Goal: Communication & Community: Answer question/provide support

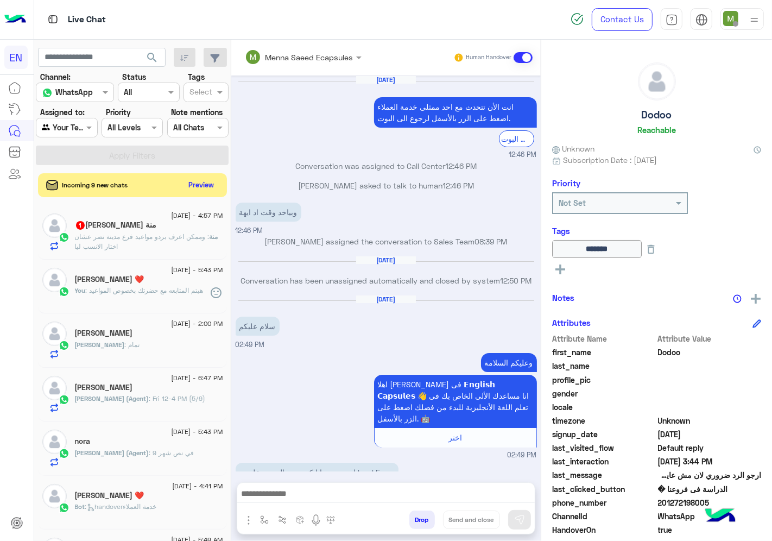
scroll to position [42, 0]
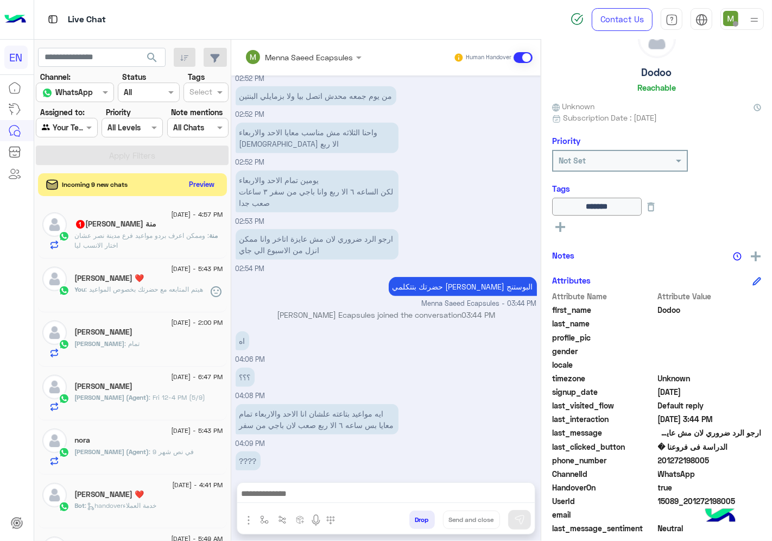
click at [201, 187] on button "Preview" at bounding box center [202, 184] width 34 height 15
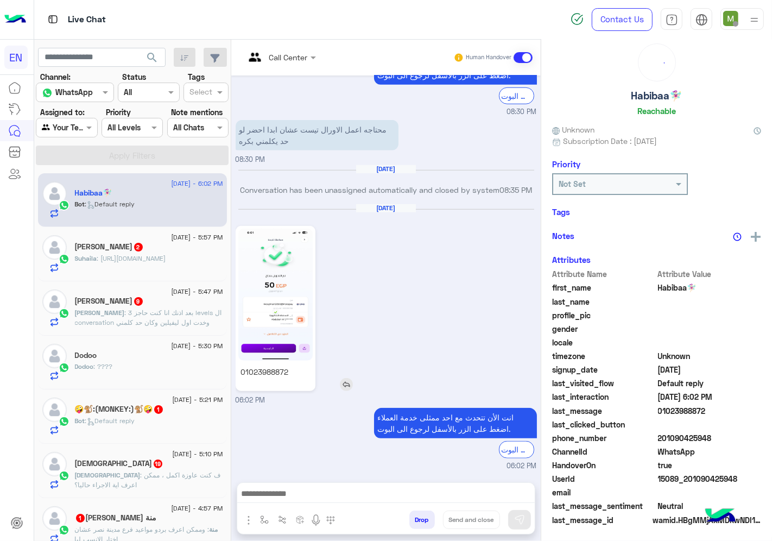
scroll to position [42, 0]
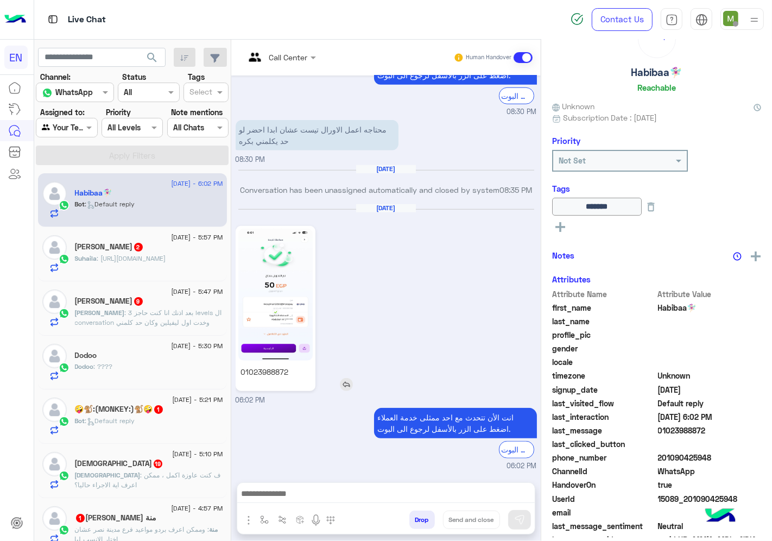
click at [290, 281] on img at bounding box center [275, 295] width 74 height 132
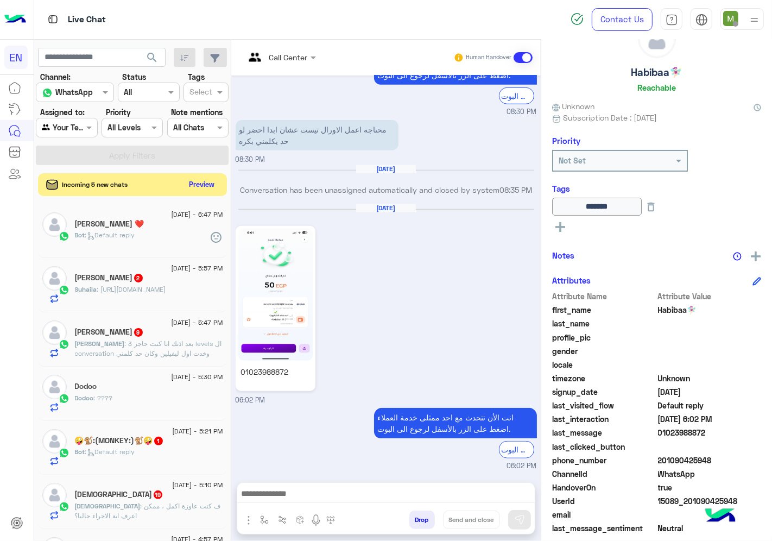
click at [203, 185] on button "Preview" at bounding box center [202, 184] width 34 height 15
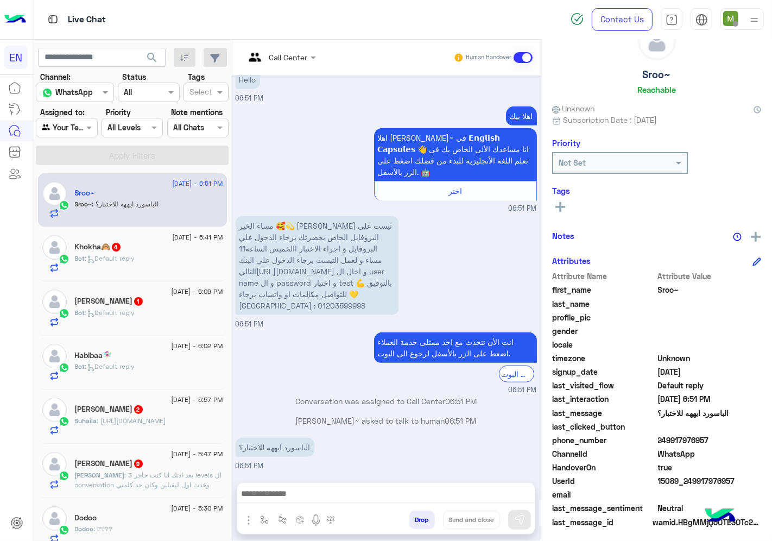
scroll to position [42, 0]
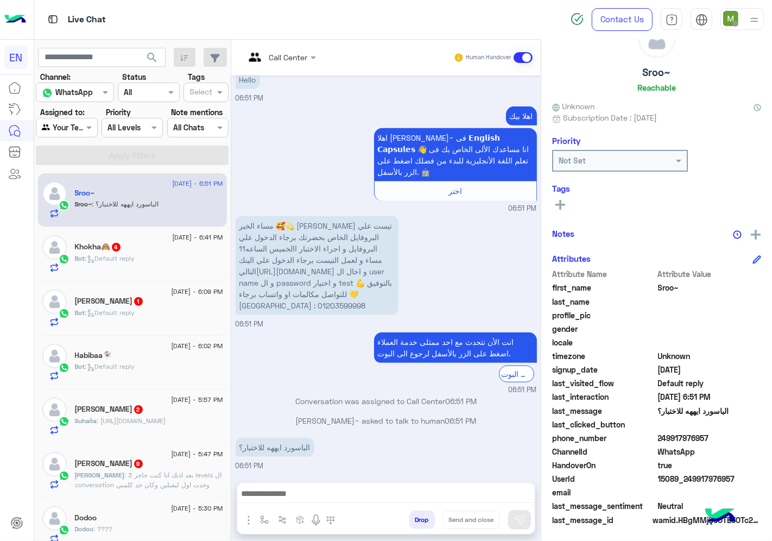
drag, startPoint x: 728, startPoint y: 440, endPoint x: 662, endPoint y: 438, distance: 65.8
click at [662, 438] on span "249917976957" at bounding box center [710, 437] width 104 height 11
copy span "249917976957"
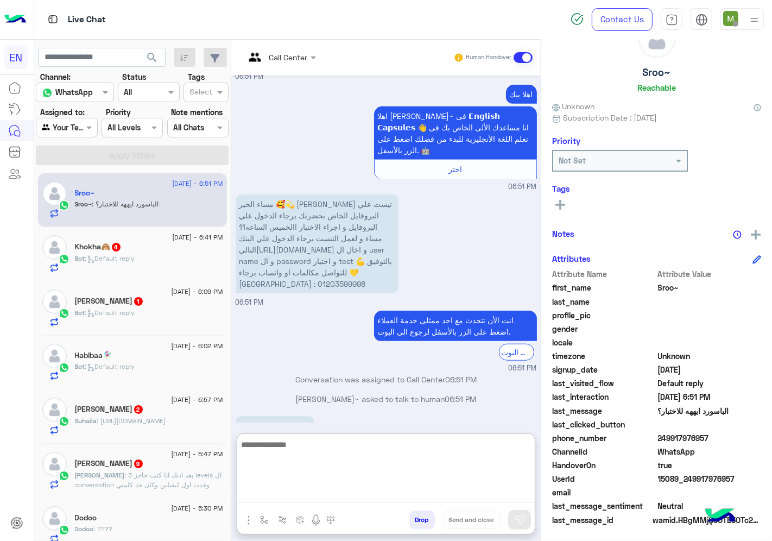
paste textarea "**********"
type textarea "**********"
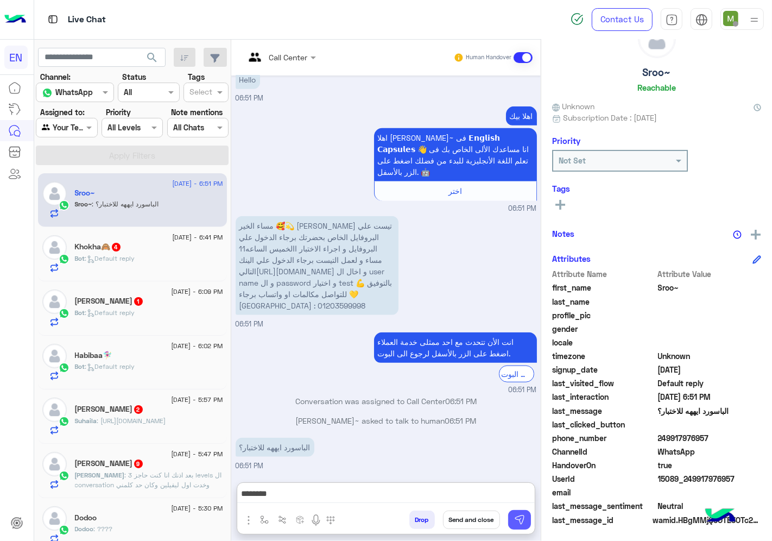
click at [531, 517] on button at bounding box center [519, 520] width 23 height 20
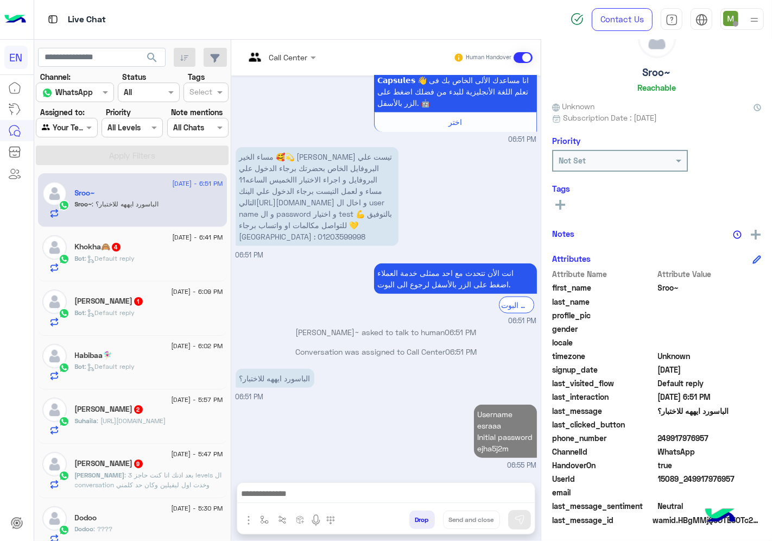
scroll to position [887, 0]
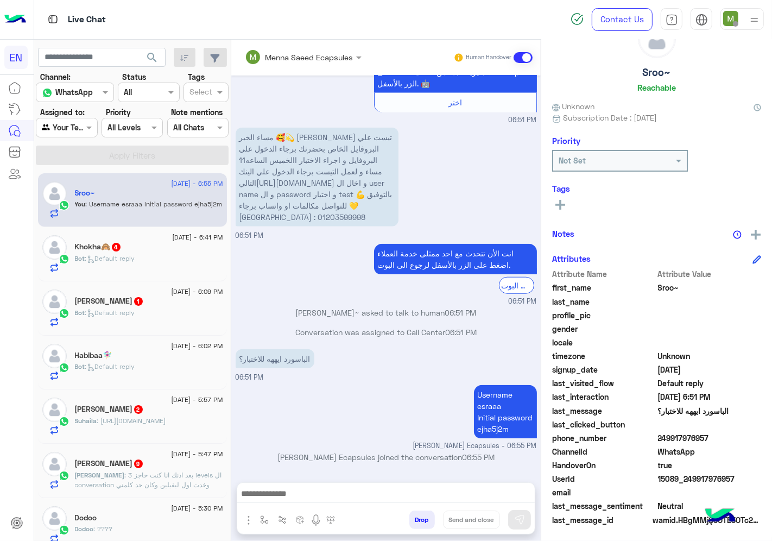
click at [174, 254] on div "Bot : Default reply" at bounding box center [149, 263] width 148 height 19
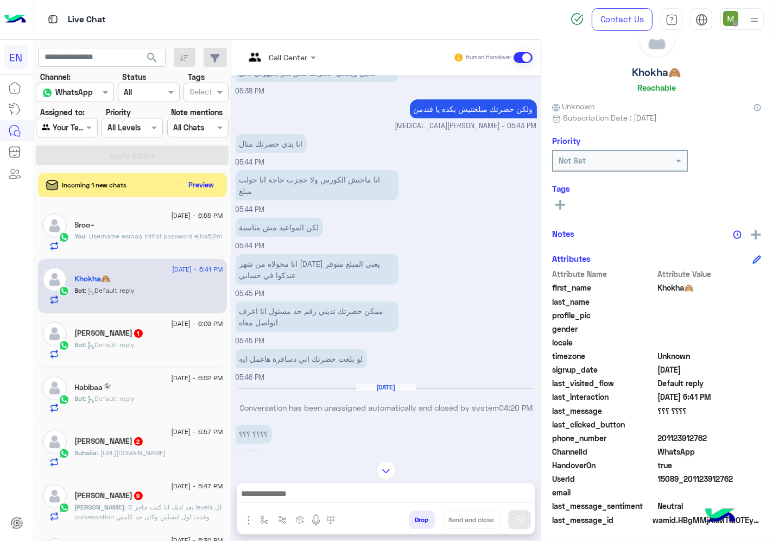
scroll to position [412, 0]
drag, startPoint x: 718, startPoint y: 432, endPoint x: 669, endPoint y: 435, distance: 49.0
click at [669, 435] on span "201123912762" at bounding box center [710, 437] width 104 height 11
copy span "01123912762"
click at [156, 340] on div "Bot : Default reply" at bounding box center [149, 349] width 148 height 19
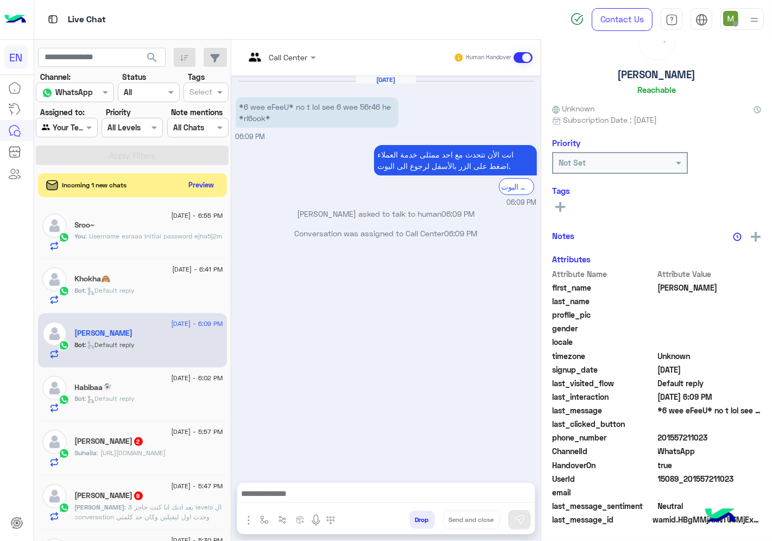
scroll to position [42, 0]
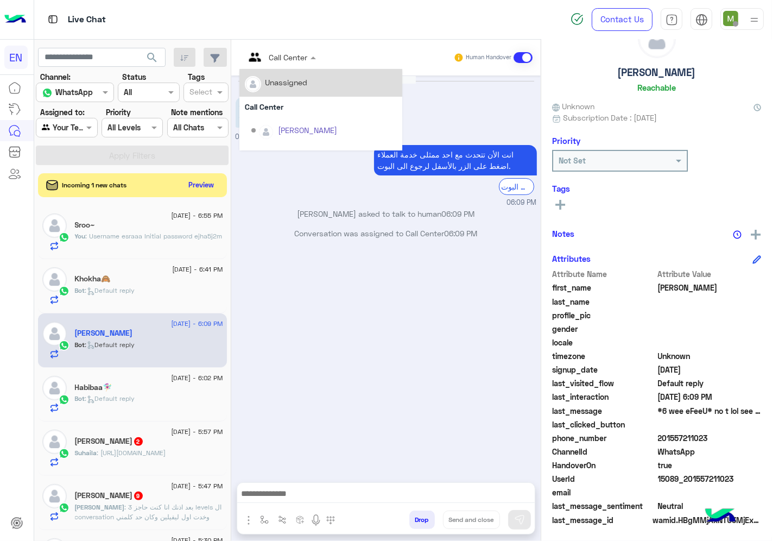
click at [289, 56] on input "text" at bounding box center [267, 57] width 44 height 11
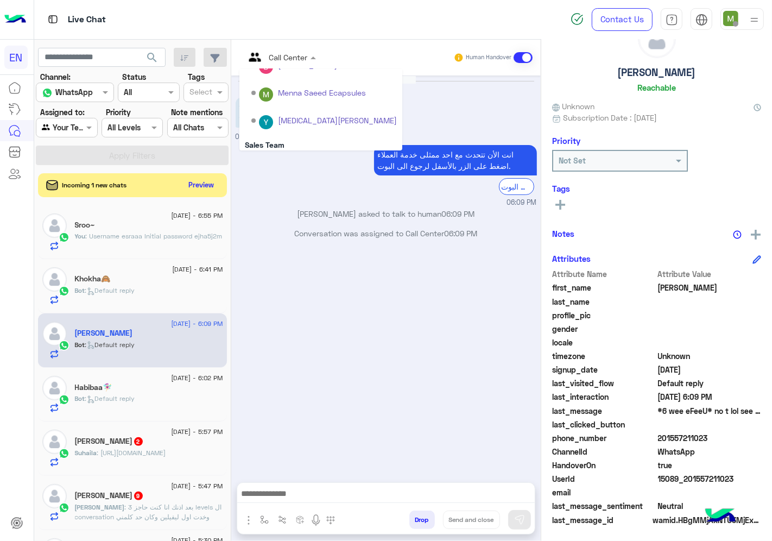
scroll to position [180, 0]
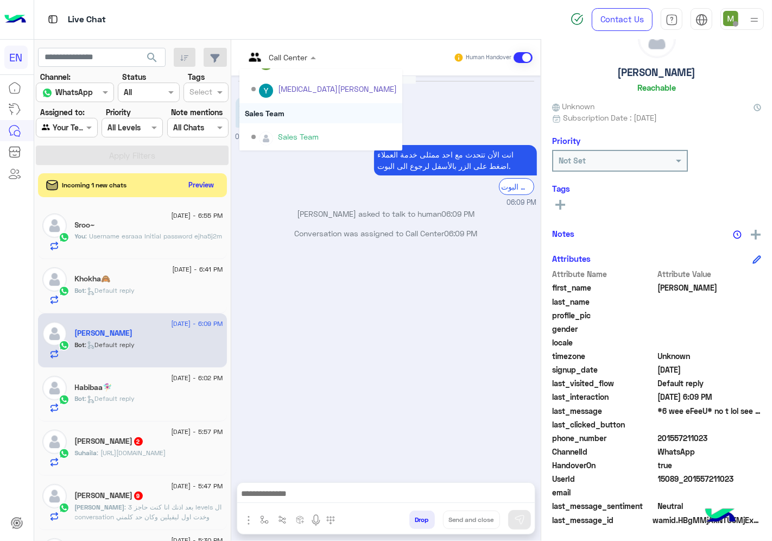
click at [301, 113] on div "Sales Team" at bounding box center [320, 113] width 163 height 20
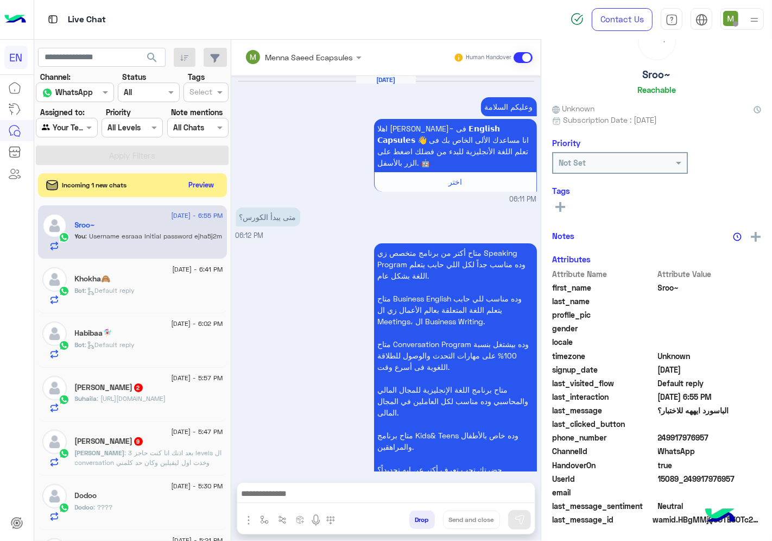
scroll to position [851, 0]
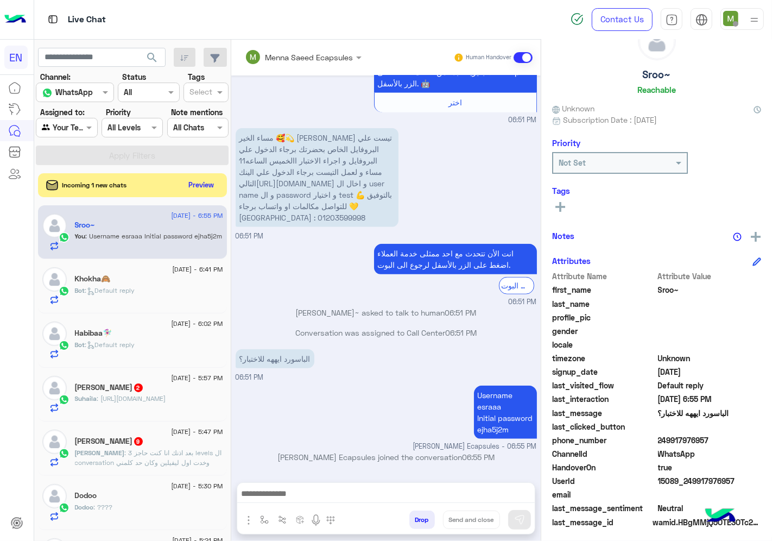
click at [136, 399] on p "Suhaila : [URL][DOMAIN_NAME]" at bounding box center [120, 399] width 91 height 10
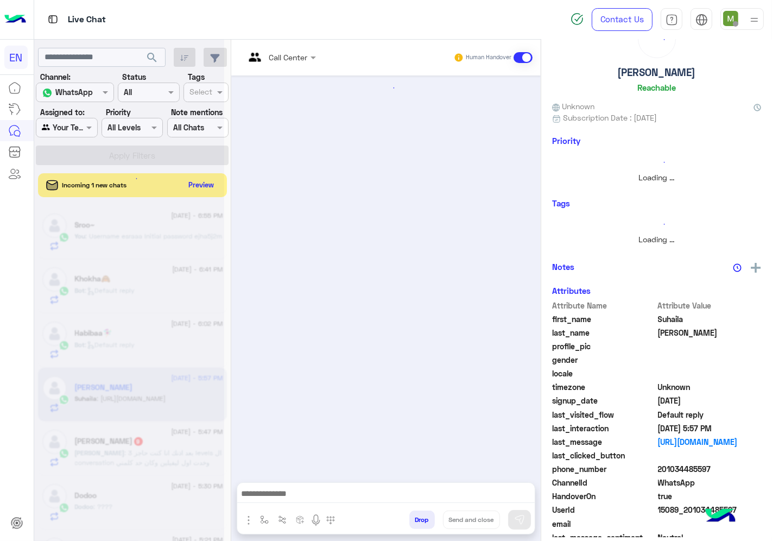
scroll to position [40, 0]
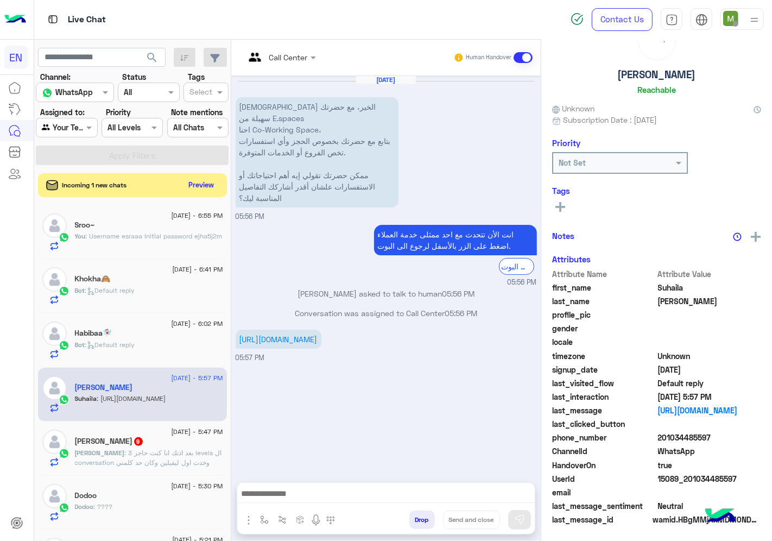
click at [283, 56] on input "text" at bounding box center [267, 57] width 44 height 11
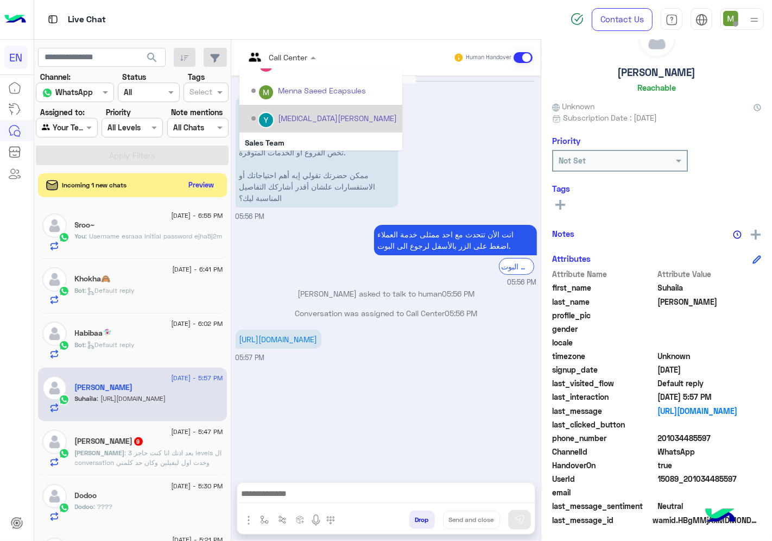
scroll to position [180, 0]
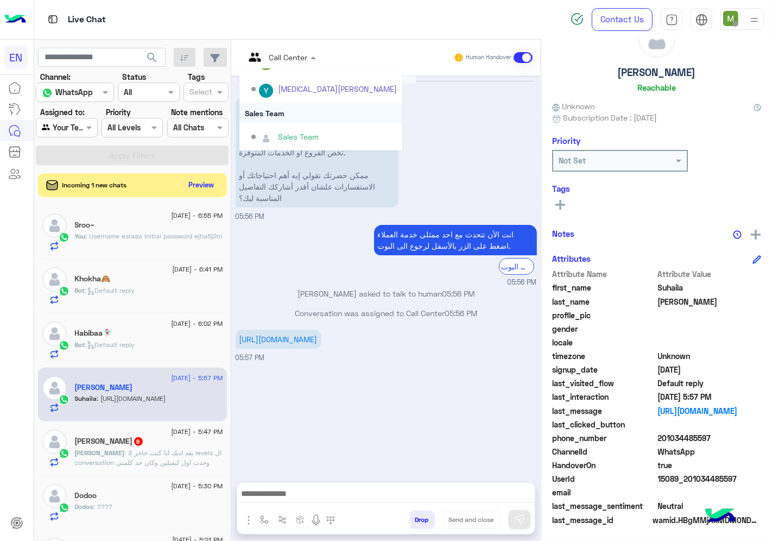
click at [290, 117] on div "Sales Team" at bounding box center [320, 113] width 163 height 20
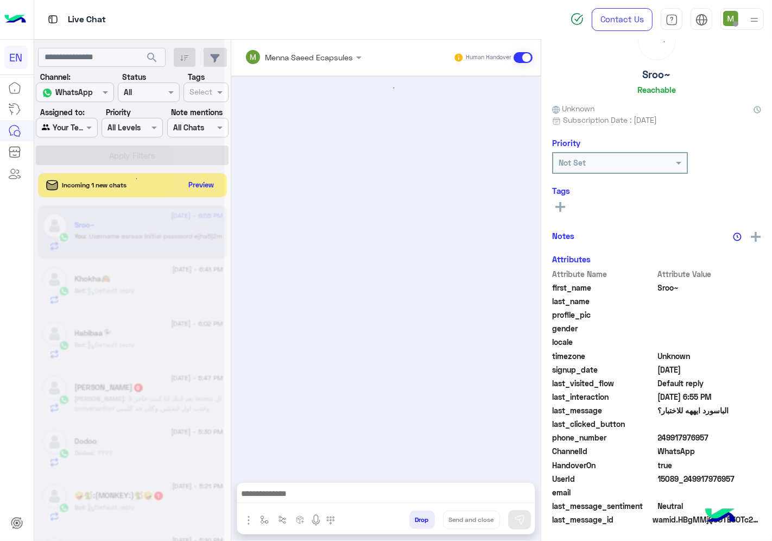
scroll to position [851, 0]
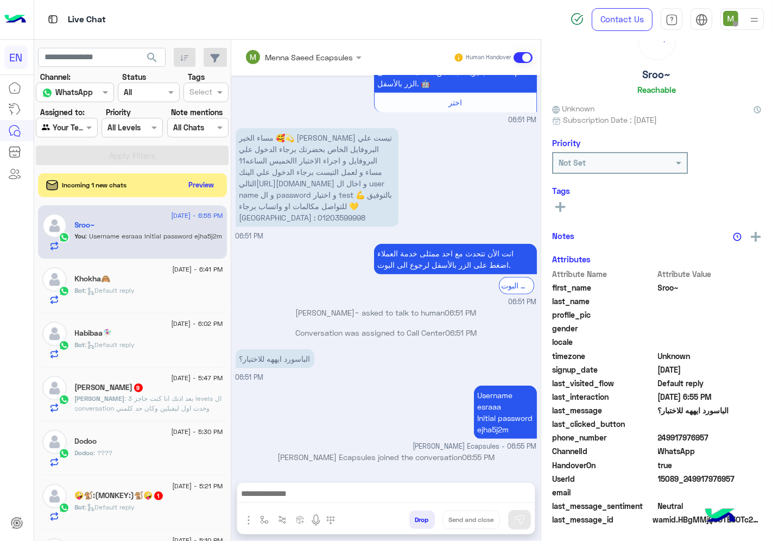
click at [136, 400] on span ": بعد اذنك انا كنت حاجز 3 levels ال conversation وخدت اول ليفيلين وكان حد كلمني…" at bounding box center [148, 412] width 147 height 37
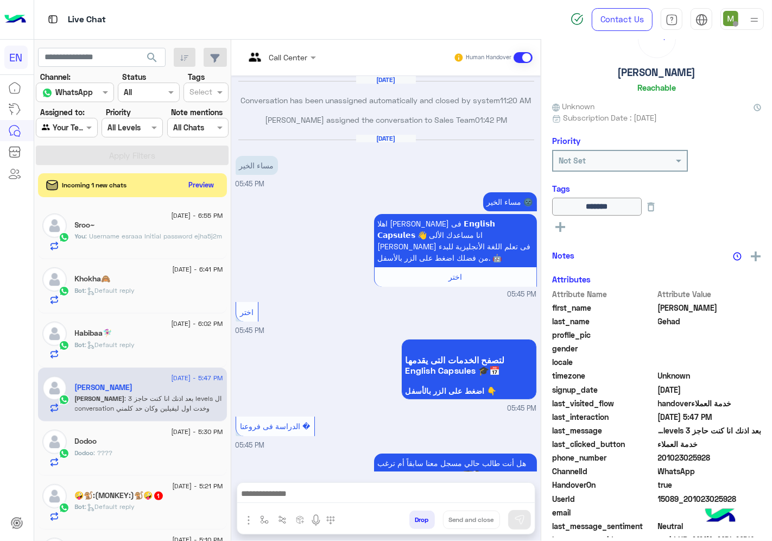
scroll to position [642, 0]
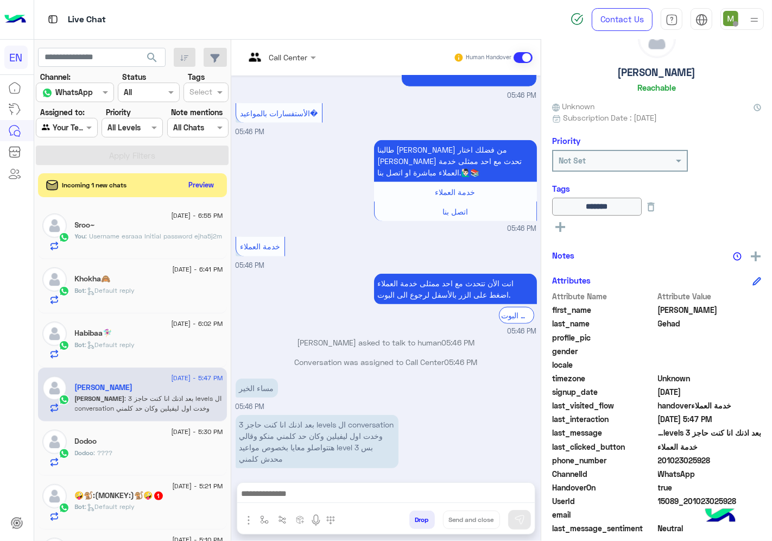
drag, startPoint x: 711, startPoint y: 457, endPoint x: 657, endPoint y: 457, distance: 53.7
click at [658, 457] on span "201023025928" at bounding box center [710, 459] width 104 height 11
copy span "201023025928"
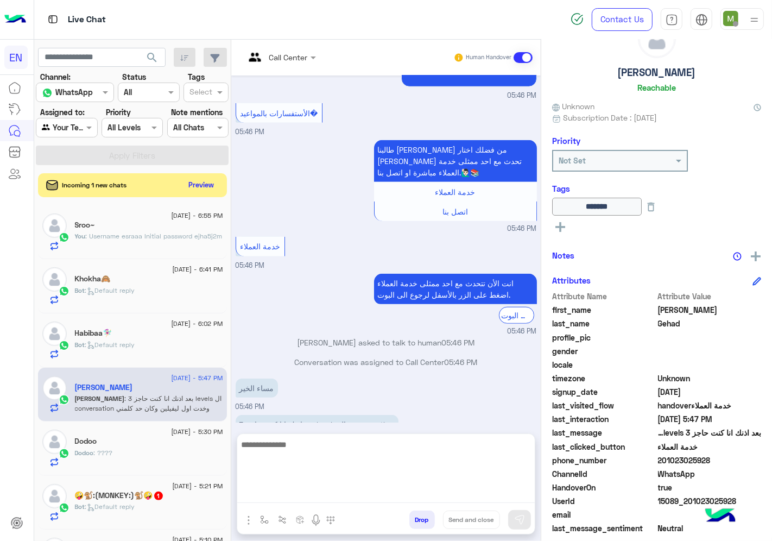
click at [459, 493] on textarea at bounding box center [386, 470] width 298 height 65
type textarea "*"
type textarea "**********"
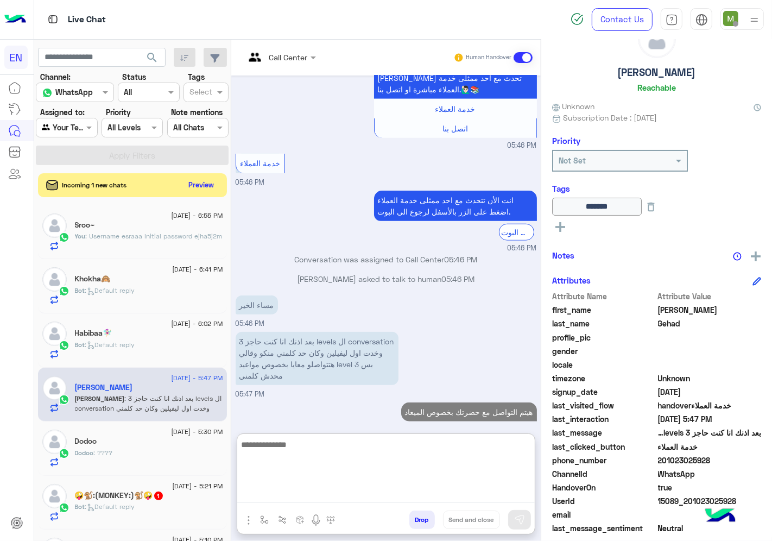
scroll to position [745, 0]
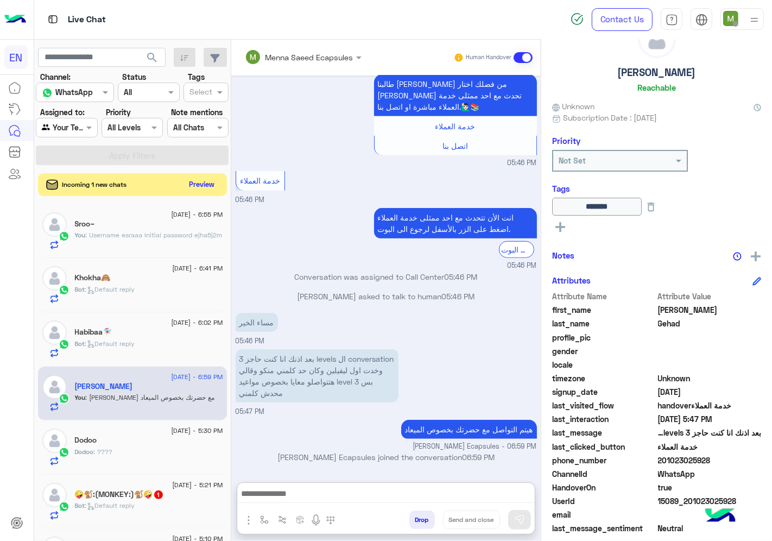
click at [198, 185] on button "Preview" at bounding box center [202, 184] width 34 height 15
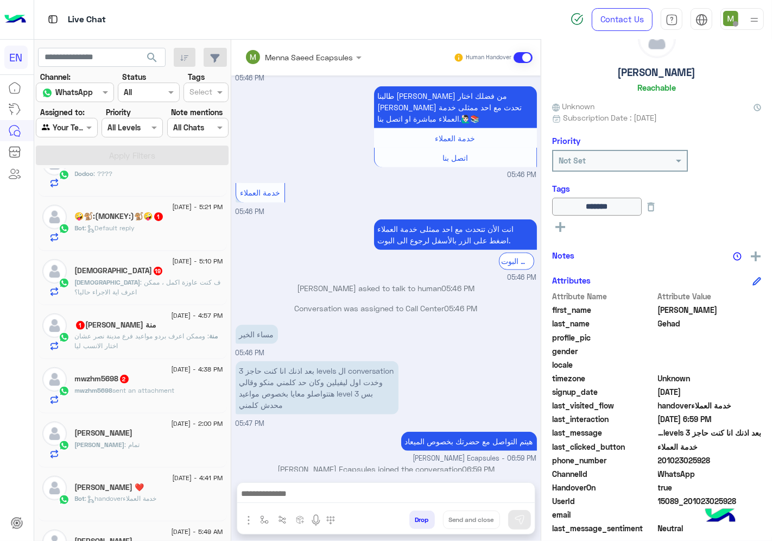
scroll to position [301, 0]
click at [142, 393] on span "sent an attachment" at bounding box center [144, 389] width 62 height 8
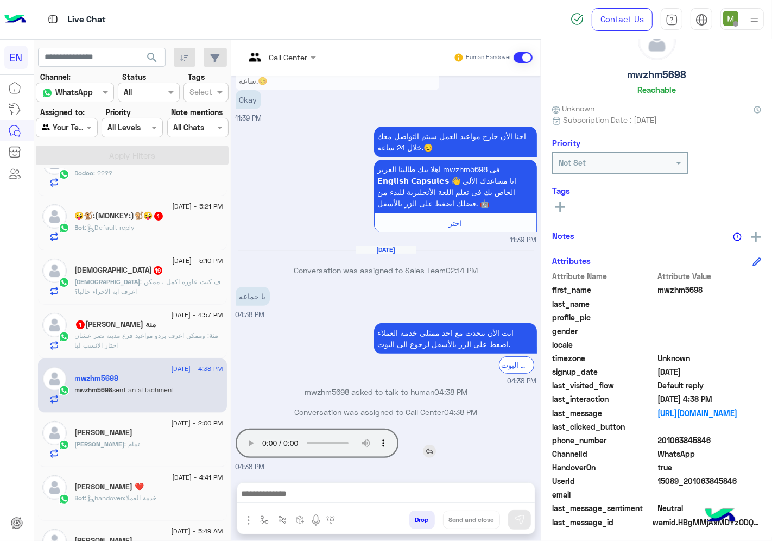
scroll to position [42, 0]
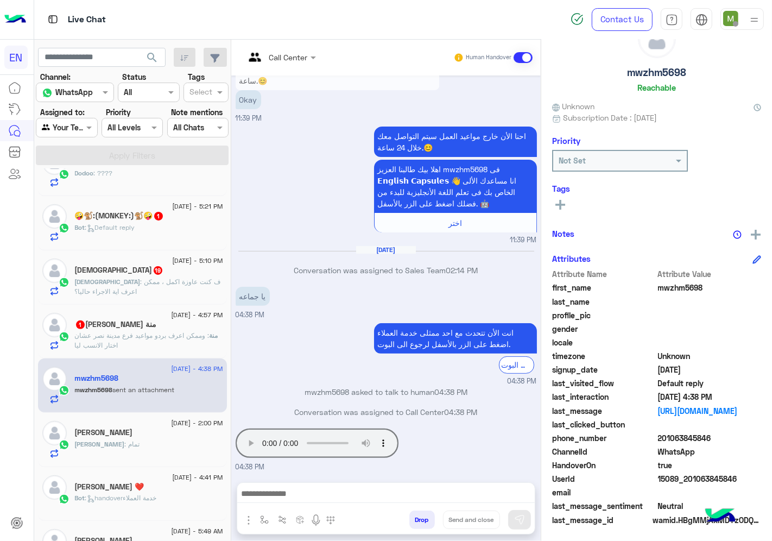
drag, startPoint x: 718, startPoint y: 435, endPoint x: 661, endPoint y: 435, distance: 56.5
click at [661, 435] on span "201063845846" at bounding box center [710, 437] width 104 height 11
copy span "01063845846"
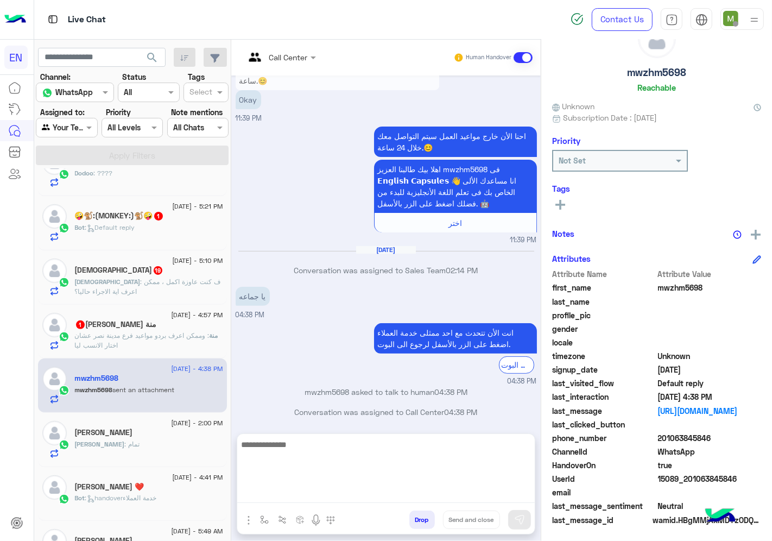
drag, startPoint x: 398, startPoint y: 492, endPoint x: 772, endPoint y: 413, distance: 381.9
click at [399, 493] on textarea at bounding box center [386, 470] width 298 height 65
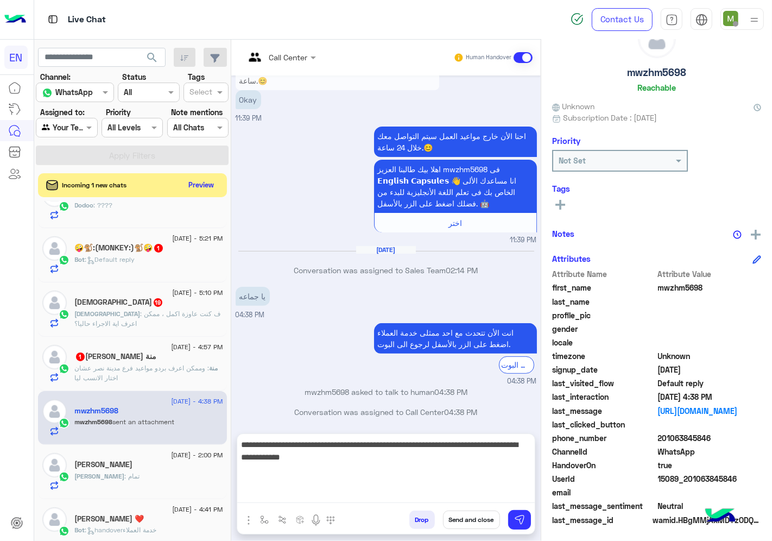
click at [244, 495] on textarea "**********" at bounding box center [386, 470] width 298 height 65
click at [492, 470] on textarea "**********" at bounding box center [386, 470] width 298 height 65
type textarea "**********"
